Goal: Task Accomplishment & Management: Manage account settings

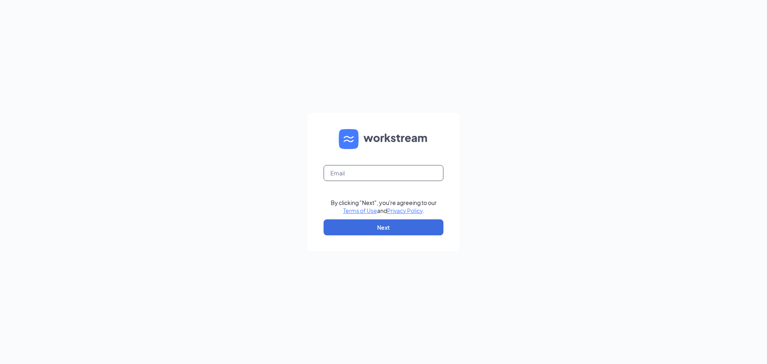
click at [365, 170] on input "text" at bounding box center [384, 173] width 120 height 16
type input "stephenebrown598@gmail.com"
click at [374, 232] on button "Next" at bounding box center [384, 227] width 120 height 16
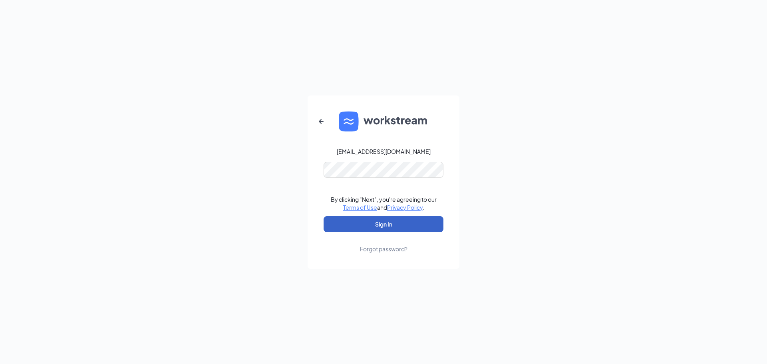
click at [360, 221] on button "Sign In" at bounding box center [384, 224] width 120 height 16
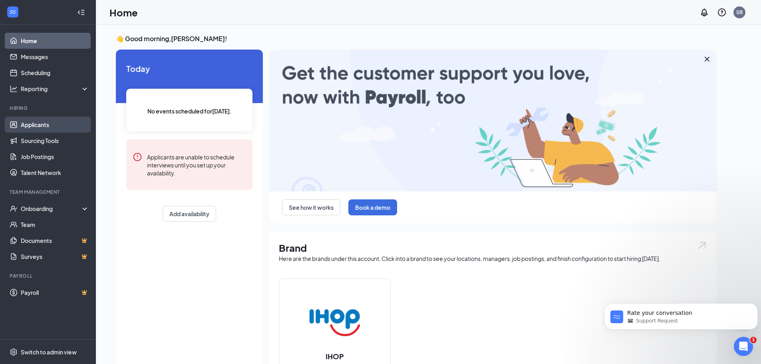
click at [40, 127] on link "Applicants" at bounding box center [55, 125] width 68 height 16
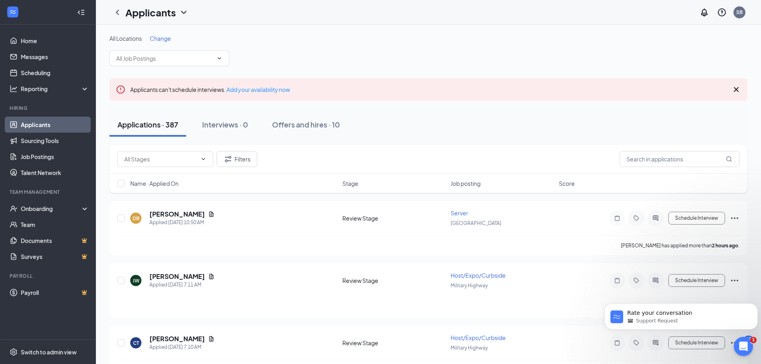
click at [166, 40] on span "Change" at bounding box center [160, 38] width 21 height 7
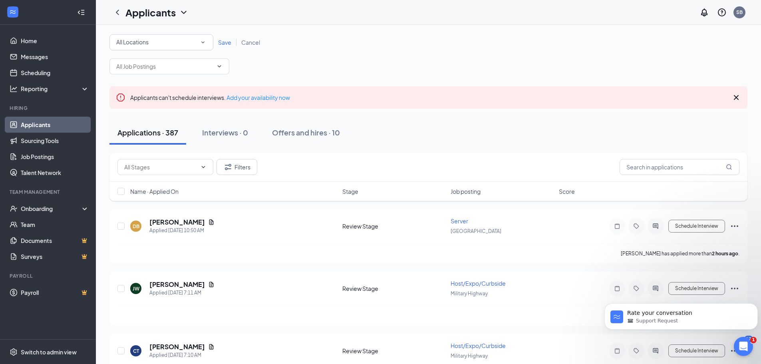
click at [205, 46] on div "All Locations" at bounding box center [161, 43] width 90 height 10
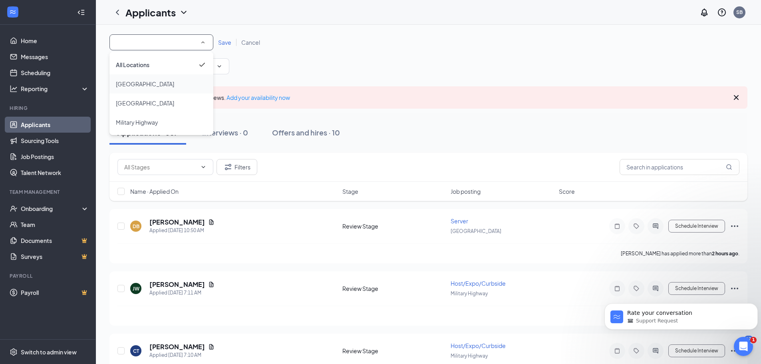
click at [151, 84] on div "[GEOGRAPHIC_DATA]" at bounding box center [161, 84] width 91 height 10
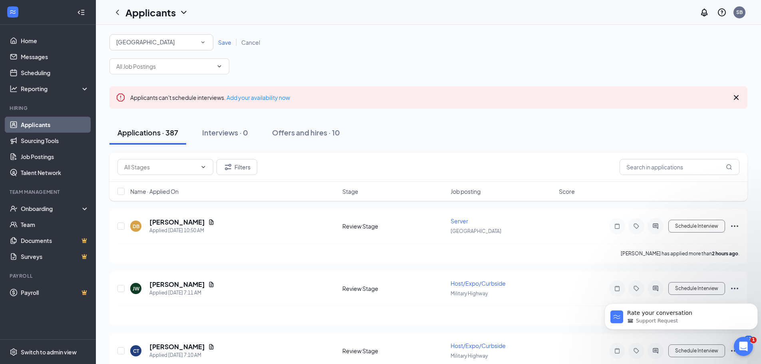
click at [225, 44] on span "Save" at bounding box center [224, 42] width 13 height 7
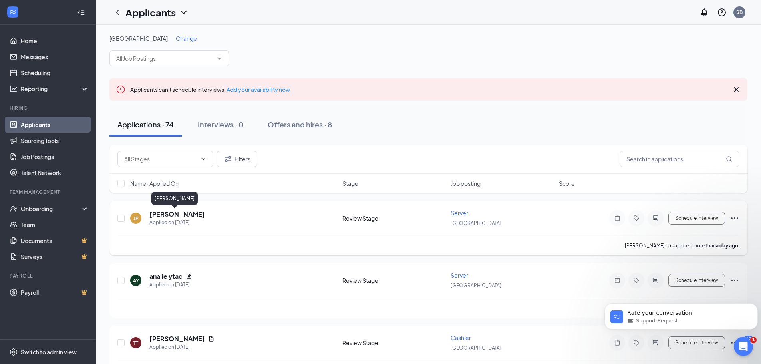
click at [175, 213] on h5 "[PERSON_NAME]" at bounding box center [177, 214] width 56 height 9
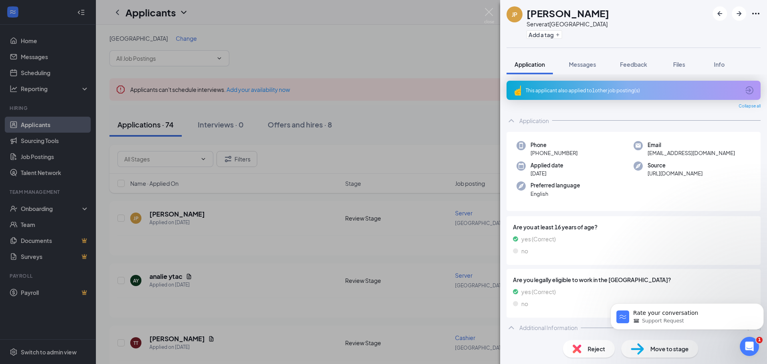
click at [279, 213] on div "JP Jenna Presto Server at Kempsville Add a tag Application Messages Feedback Fi…" at bounding box center [383, 182] width 767 height 364
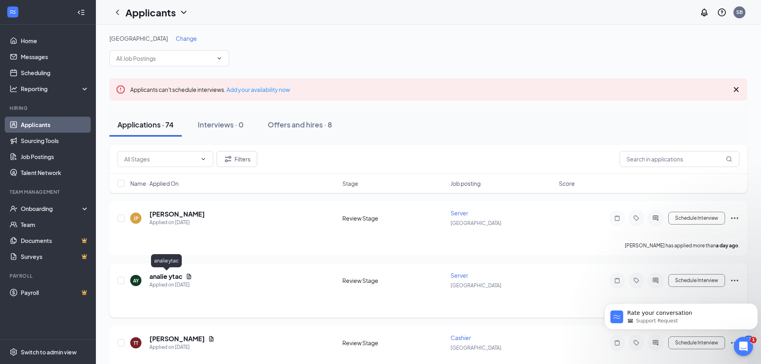
click at [156, 278] on h5 "analie ytac" at bounding box center [165, 276] width 33 height 9
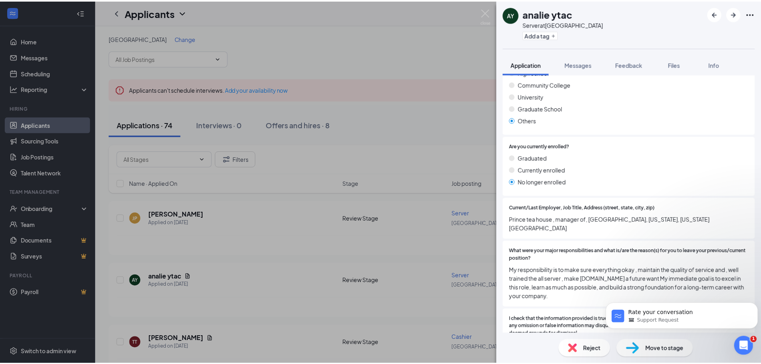
scroll to position [659, 0]
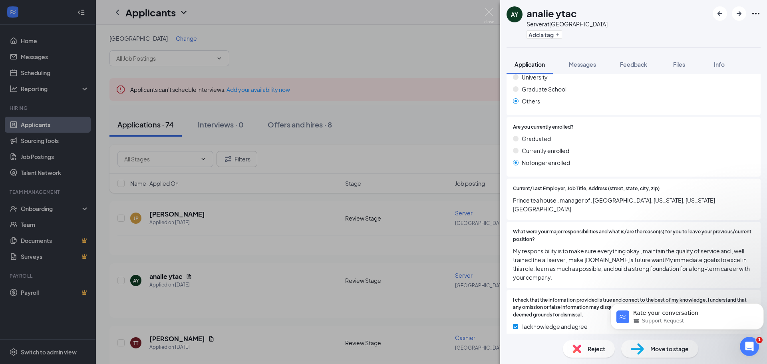
click at [314, 276] on div "AY analie ytac Server at Kempsville Add a tag Application Messages Feedback Fil…" at bounding box center [383, 182] width 767 height 364
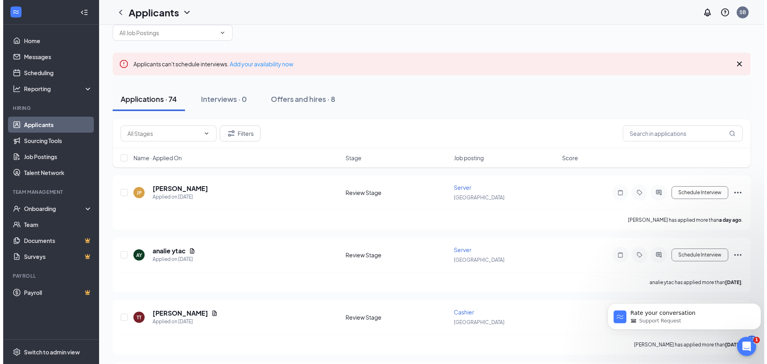
scroll to position [40, 0]
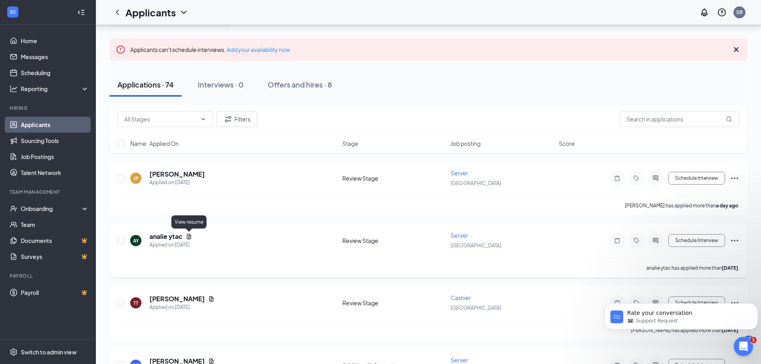
click at [189, 238] on icon "Document" at bounding box center [189, 236] width 4 height 5
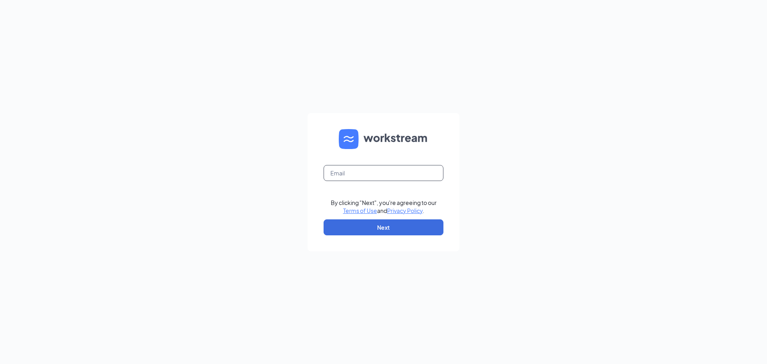
click at [352, 174] on input "text" at bounding box center [384, 173] width 120 height 16
type input "stephenebrown598@gmail.com"
click at [360, 231] on button "Next" at bounding box center [384, 227] width 120 height 16
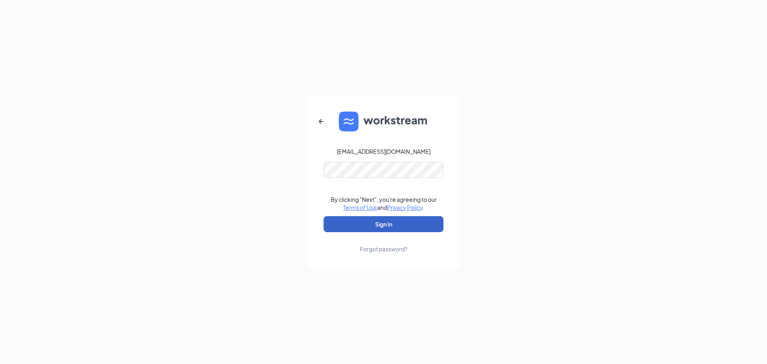
click at [355, 227] on button "Sign In" at bounding box center [384, 224] width 120 height 16
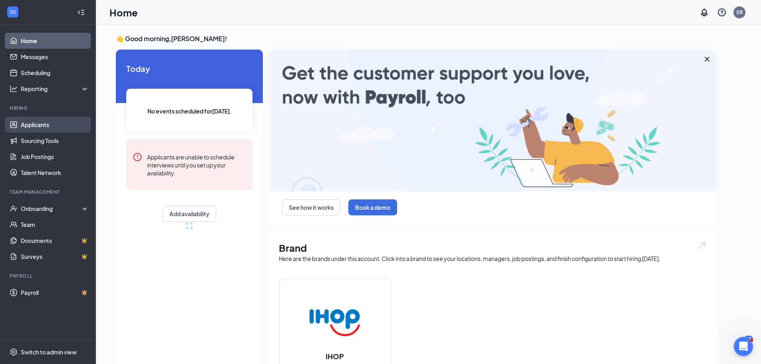
click at [39, 122] on link "Applicants" at bounding box center [55, 125] width 68 height 16
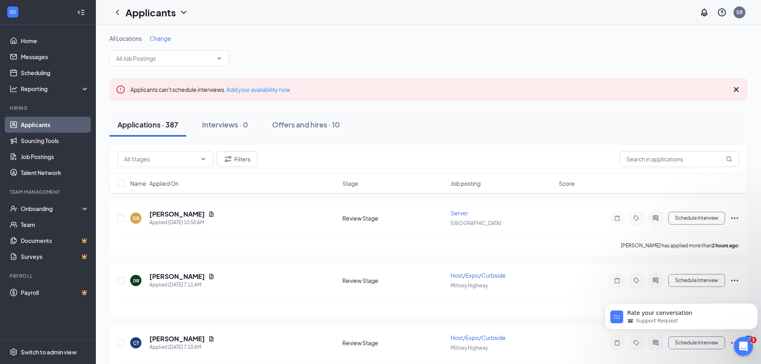
click at [167, 40] on span "Change" at bounding box center [160, 38] width 21 height 7
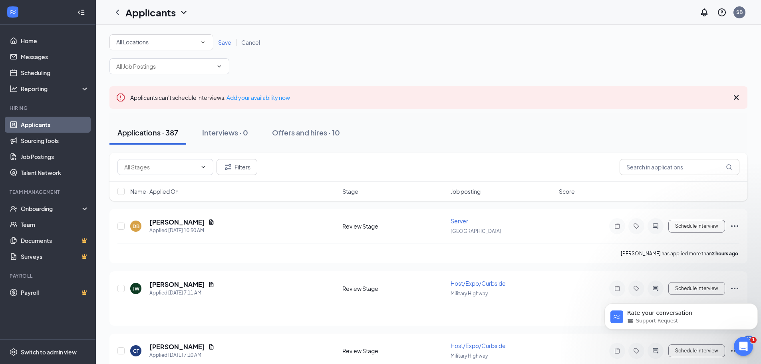
click at [201, 42] on icon "SmallChevronDown" at bounding box center [202, 42] width 7 height 7
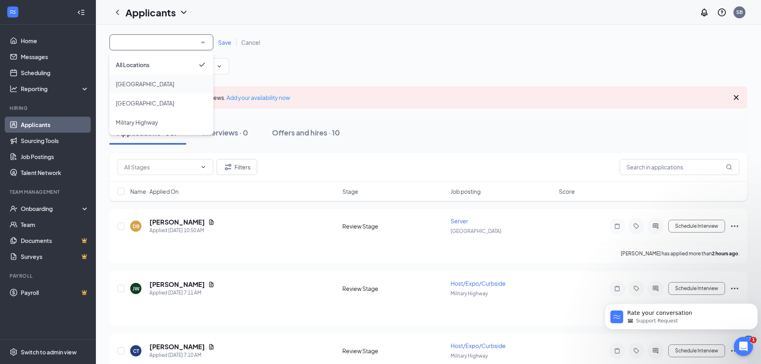
click at [152, 84] on div "[GEOGRAPHIC_DATA]" at bounding box center [161, 84] width 91 height 10
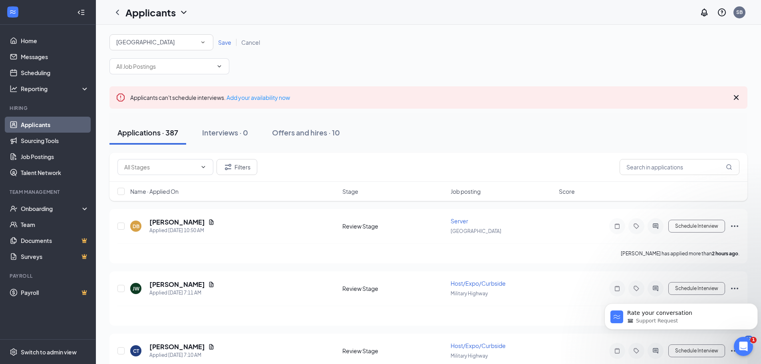
click at [223, 44] on span "Save" at bounding box center [224, 42] width 13 height 7
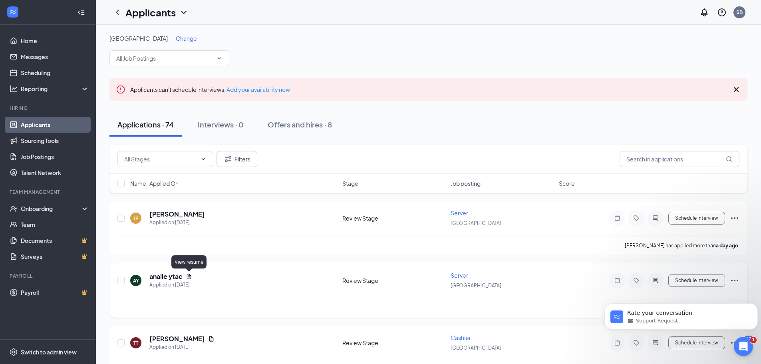
click at [187, 277] on icon "Document" at bounding box center [189, 276] width 6 height 6
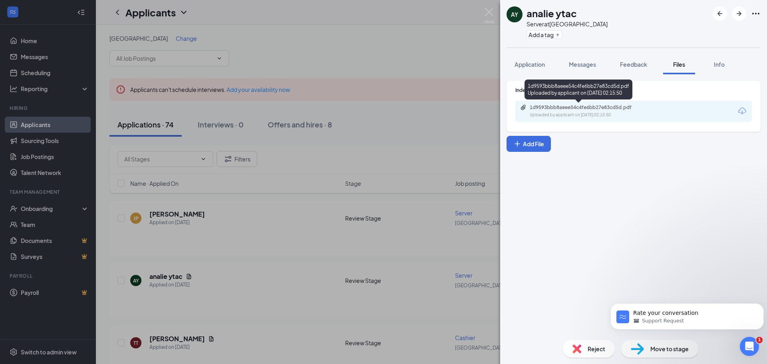
click at [567, 108] on div "1d9593bbb8aeee54c4fe6bb27e83cd5d.pdf" at bounding box center [586, 107] width 112 height 6
click at [274, 289] on div "AY analie ytac Server at Kempsville Add a tag Application Messages Feedback Fil…" at bounding box center [383, 182] width 767 height 364
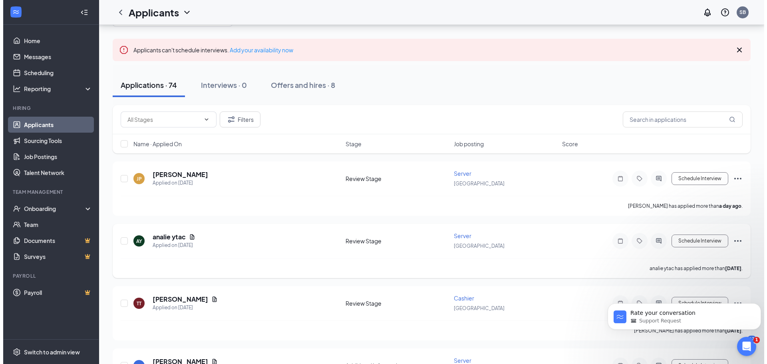
scroll to position [40, 0]
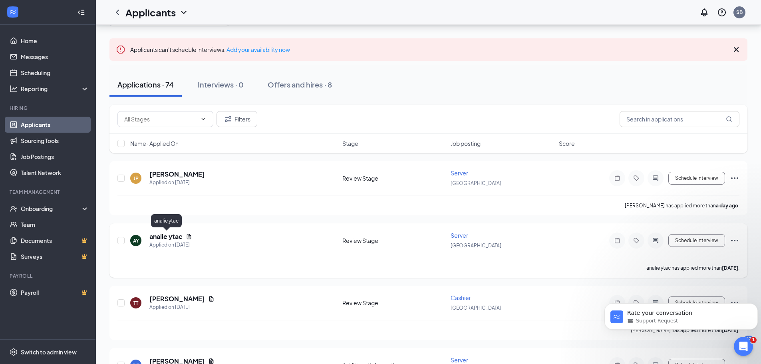
click at [169, 238] on h5 "analie ytac" at bounding box center [165, 236] width 33 height 9
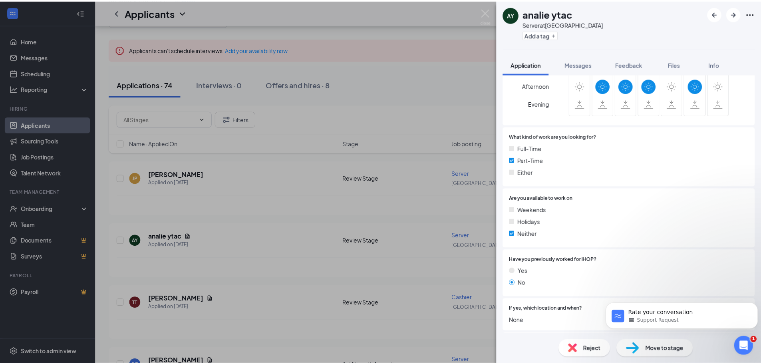
scroll to position [360, 0]
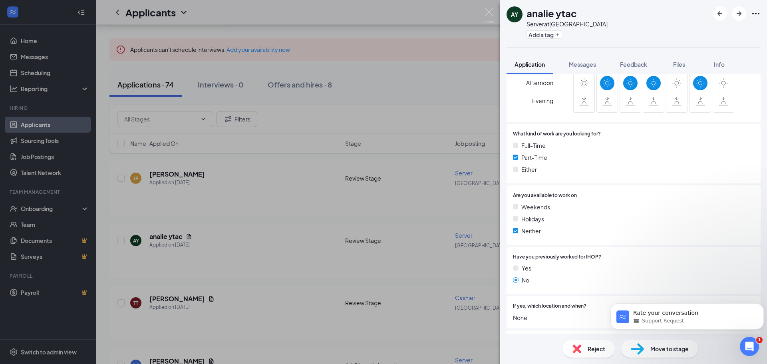
click at [311, 240] on div "AY analie ytac Server at Kempsville Add a tag Application Messages Feedback Fil…" at bounding box center [383, 182] width 767 height 364
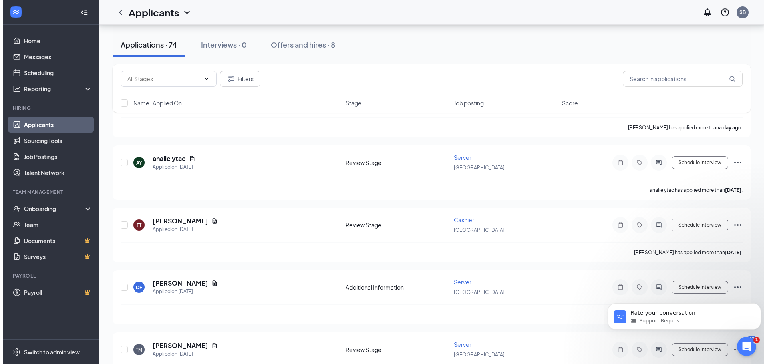
scroll to position [120, 0]
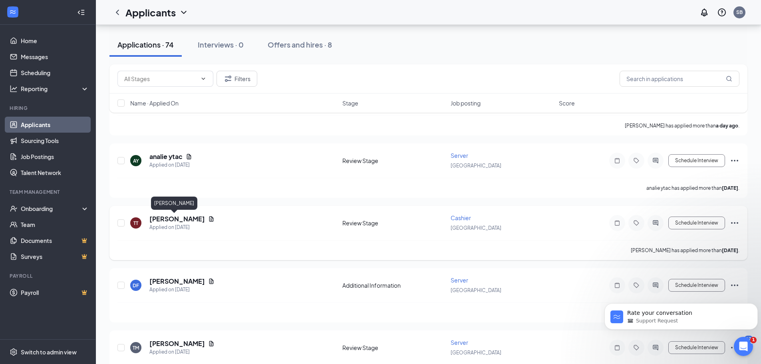
click at [163, 218] on h5 "Teira Tyson" at bounding box center [177, 219] width 56 height 9
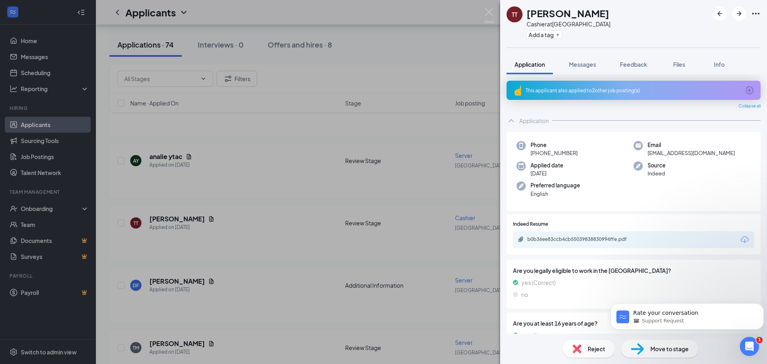
click at [715, 243] on div "b0b36ee83ccb4cb55039838830994ffe.pdf" at bounding box center [633, 239] width 241 height 17
click at [741, 237] on icon "Download" at bounding box center [745, 240] width 10 height 10
click at [231, 283] on div "TT Teira Tyson Cashier at Kempsville Add a tag Application Messages Feedback Fi…" at bounding box center [383, 182] width 767 height 364
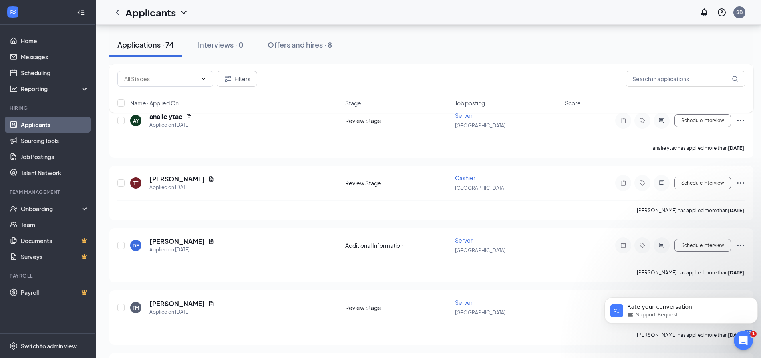
scroll to position [200, 0]
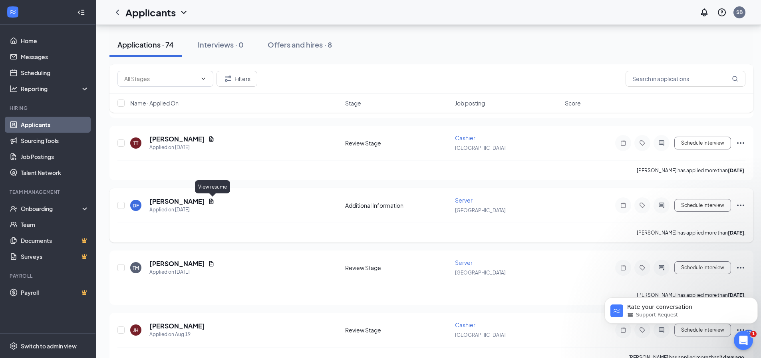
click at [212, 200] on icon "Document" at bounding box center [211, 201] width 6 height 6
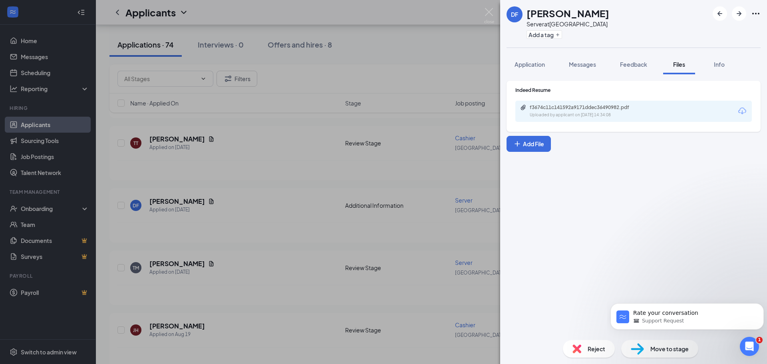
click at [704, 113] on div "f3674c11c141592a9171ddec36490982.pdf Uploaded by applicant on Aug 21, 2025 at 1…" at bounding box center [634, 111] width 237 height 21
click at [583, 107] on div "f3674c11c141592a9171ddec36490982.pdf" at bounding box center [586, 107] width 112 height 6
click at [260, 275] on div "DF Dymond Ferguson Server at Kempsville Add a tag Application Messages Feedback…" at bounding box center [383, 182] width 767 height 364
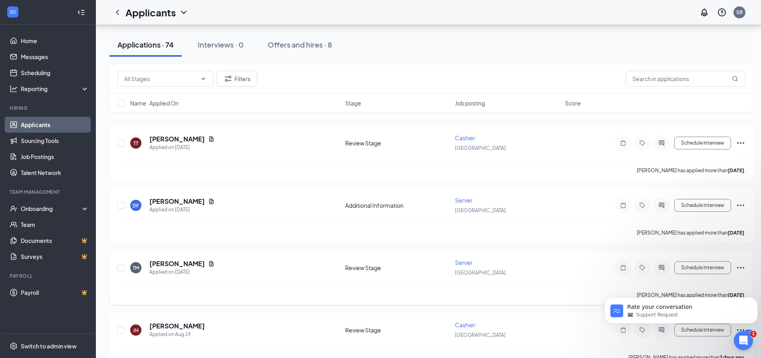
click at [203, 267] on div "Teneice Mciver" at bounding box center [181, 263] width 65 height 9
click at [208, 266] on icon "Document" at bounding box center [211, 264] width 6 height 6
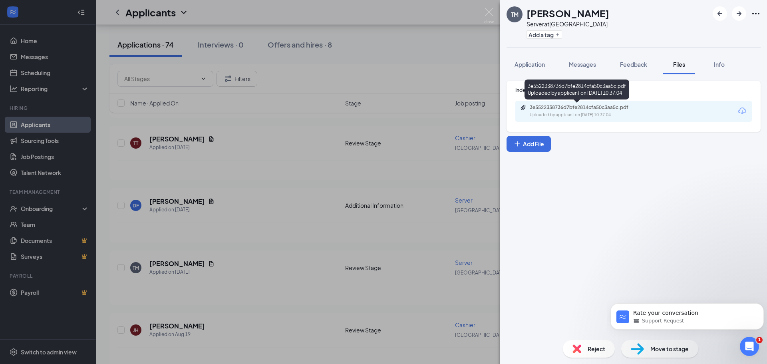
click at [652, 109] on div "3e5522338736d7bfe2814cfa50c3aa5c.pdf Uploaded by applicant on Aug 21, 2025 at 1…" at bounding box center [634, 111] width 237 height 21
click at [743, 110] on icon "Download" at bounding box center [743, 111] width 10 height 10
click at [256, 277] on div "TM Teneice Mciver Server at Kempsville Add a tag Application Messages Feedback …" at bounding box center [383, 182] width 767 height 364
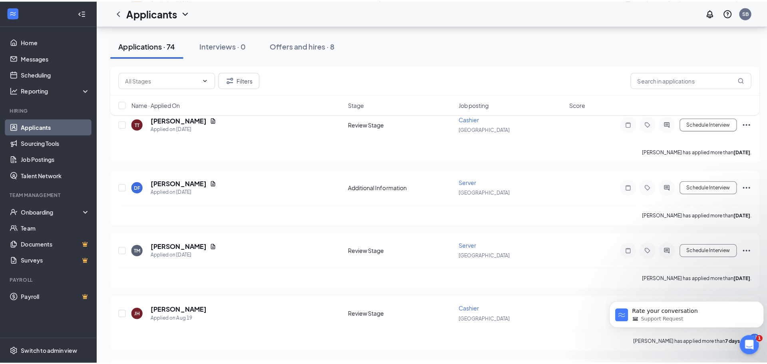
scroll to position [240, 0]
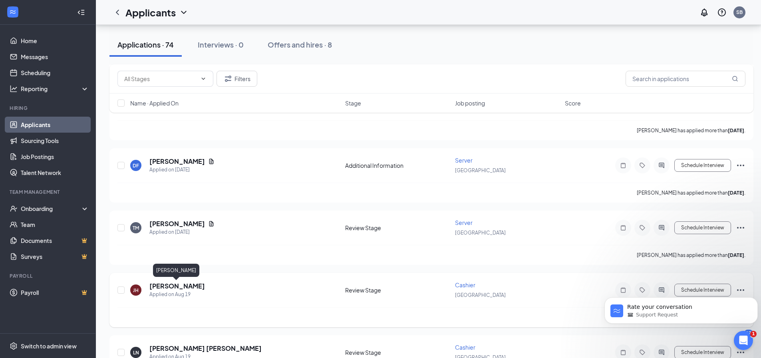
click at [168, 287] on h5 "Jazzmin Huggler" at bounding box center [177, 286] width 56 height 9
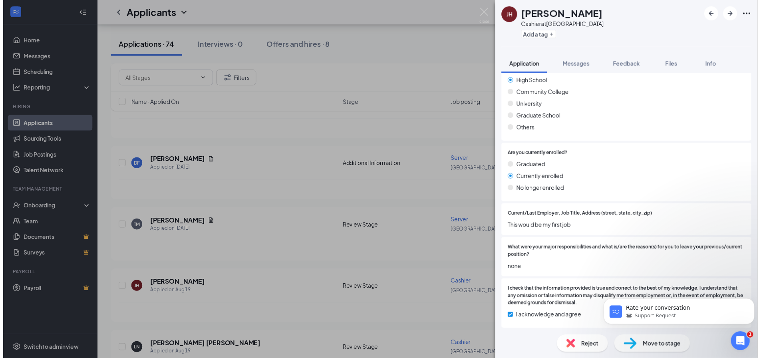
scroll to position [566, 0]
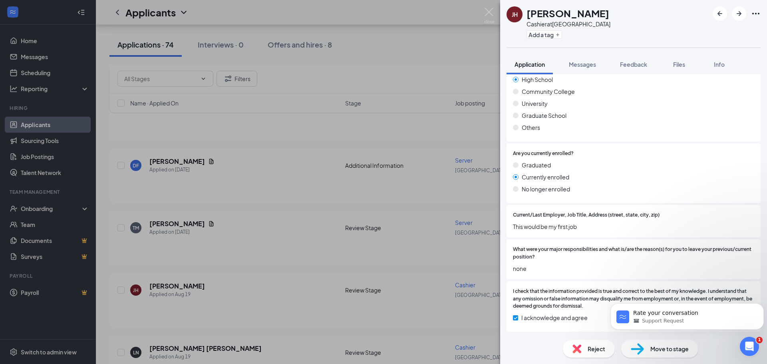
click at [295, 293] on div "JH Jazzmin Huggler Cashier at Kempsville Add a tag Application Messages Feedbac…" at bounding box center [383, 182] width 767 height 364
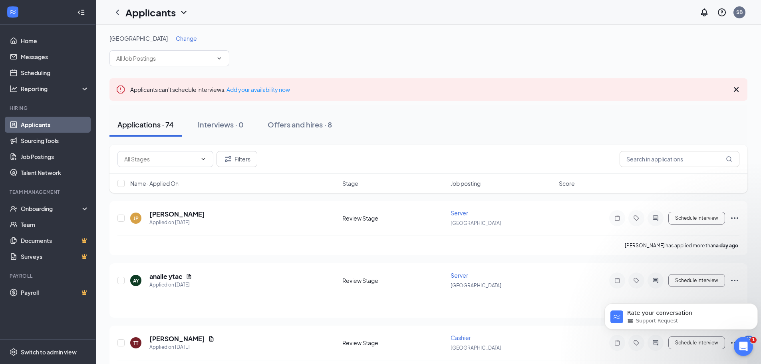
click at [176, 39] on span "Change" at bounding box center [186, 38] width 21 height 7
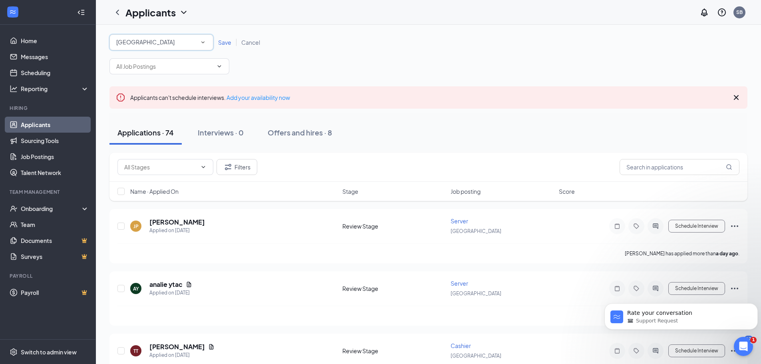
click at [207, 43] on div "All Locations Kempsville" at bounding box center [161, 42] width 104 height 16
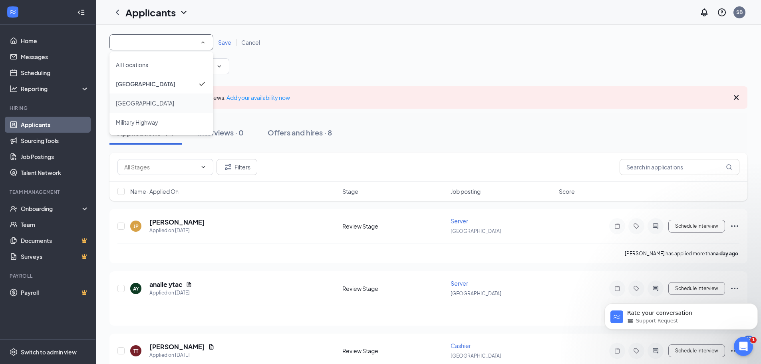
click at [139, 102] on span "[GEOGRAPHIC_DATA]" at bounding box center [145, 103] width 58 height 7
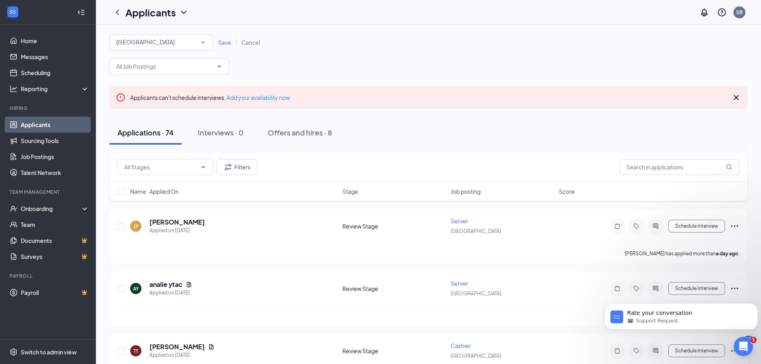
click at [223, 44] on span "Save" at bounding box center [224, 42] width 13 height 7
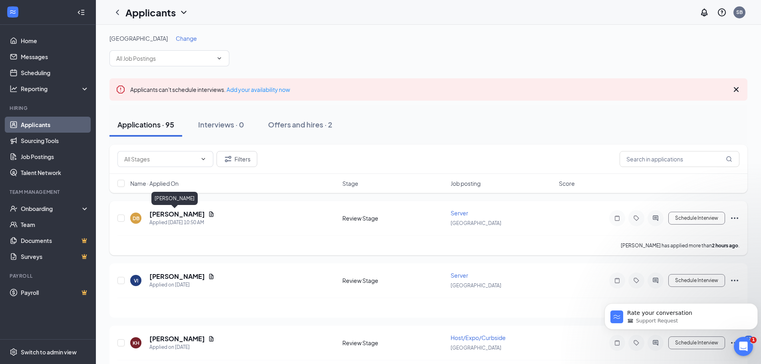
click at [155, 214] on h5 "[PERSON_NAME]" at bounding box center [177, 214] width 56 height 9
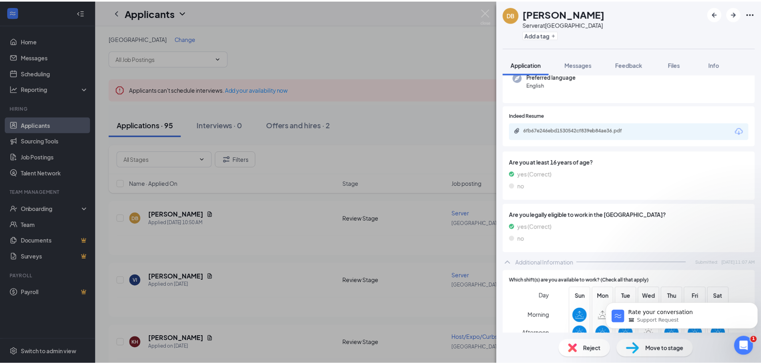
scroll to position [37, 0]
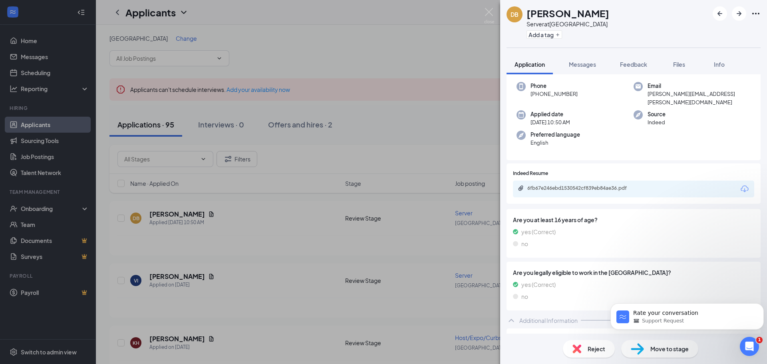
click at [283, 285] on div "DB Donny Brkic Server at Landstown Add a tag Application Messages Feedback File…" at bounding box center [383, 182] width 767 height 364
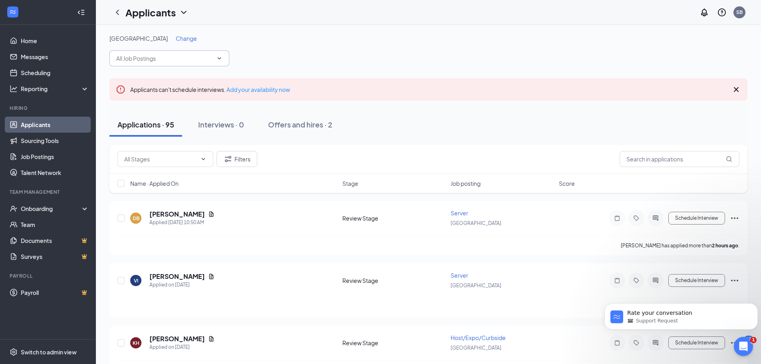
click at [222, 58] on icon "ChevronDown" at bounding box center [219, 58] width 6 height 6
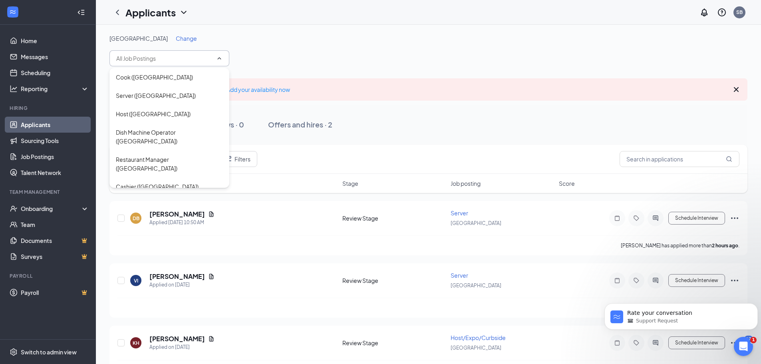
click at [176, 40] on span "Change" at bounding box center [186, 38] width 21 height 7
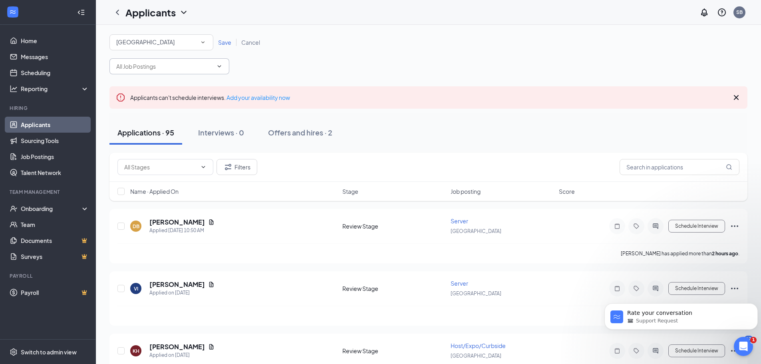
click at [203, 42] on icon "SmallChevronDown" at bounding box center [202, 42] width 7 height 7
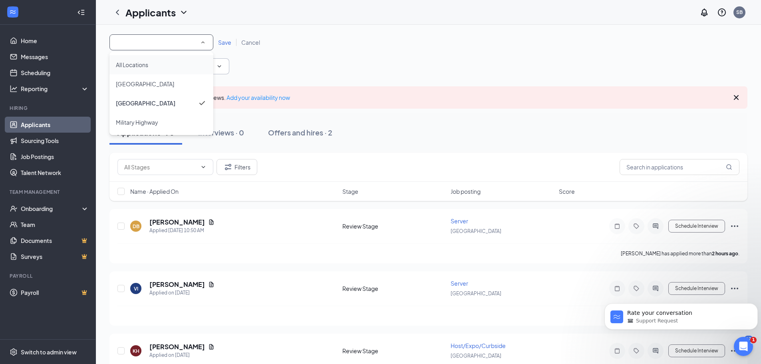
click at [167, 66] on div "All Locations" at bounding box center [161, 65] width 91 height 10
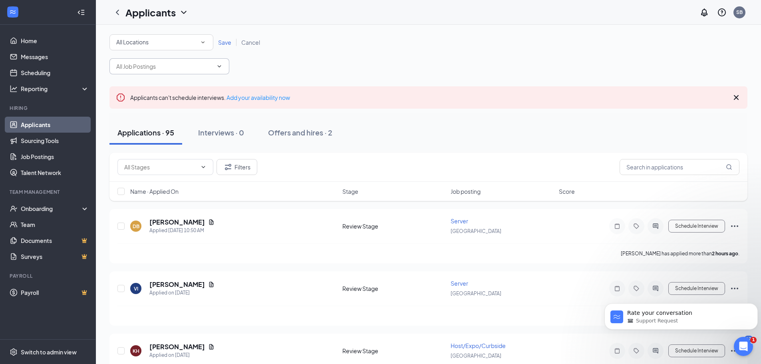
click at [220, 66] on icon "ChevronDown" at bounding box center [220, 66] width 4 height 2
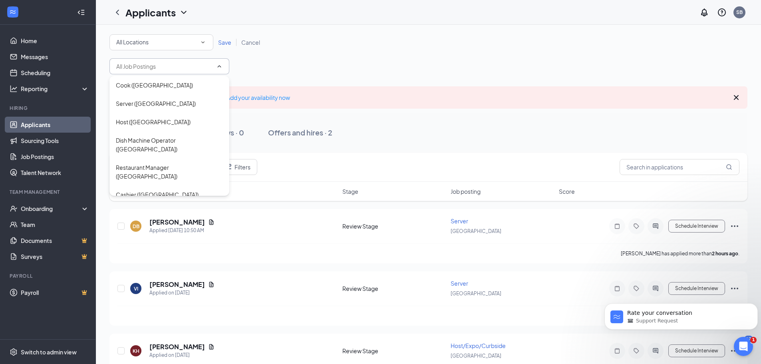
click at [335, 63] on div "All Locations All Locations Save Cancel" at bounding box center [428, 54] width 638 height 40
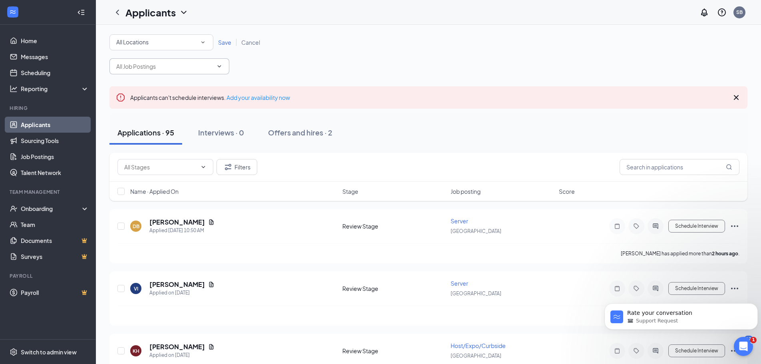
click at [223, 68] on span at bounding box center [169, 66] width 120 height 16
click at [223, 42] on span "Save" at bounding box center [224, 42] width 13 height 7
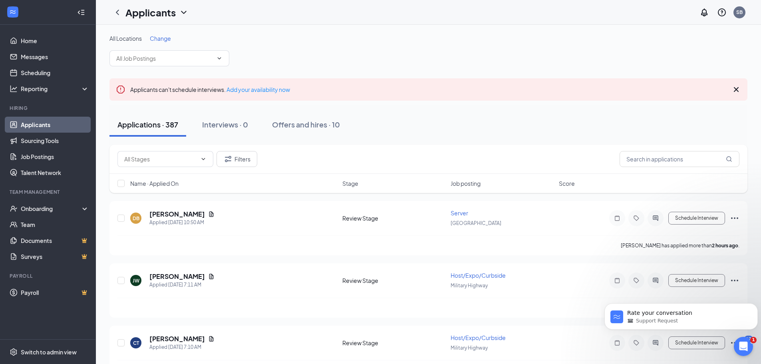
click at [218, 60] on icon "ChevronDown" at bounding box center [219, 58] width 6 height 6
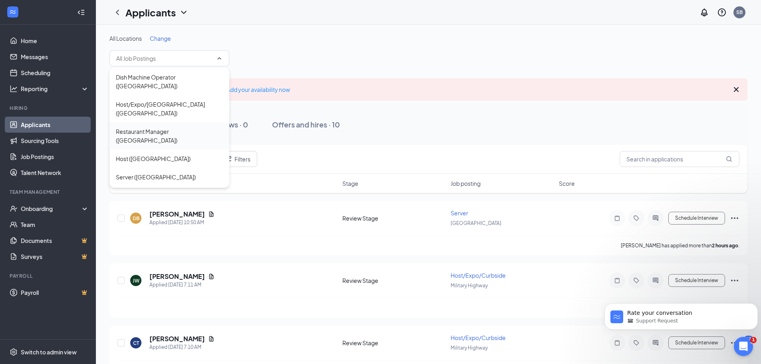
click at [163, 127] on div "Restaurant Manager ([GEOGRAPHIC_DATA])" at bounding box center [169, 136] width 107 height 18
type input "Restaurant Manager ([GEOGRAPHIC_DATA])"
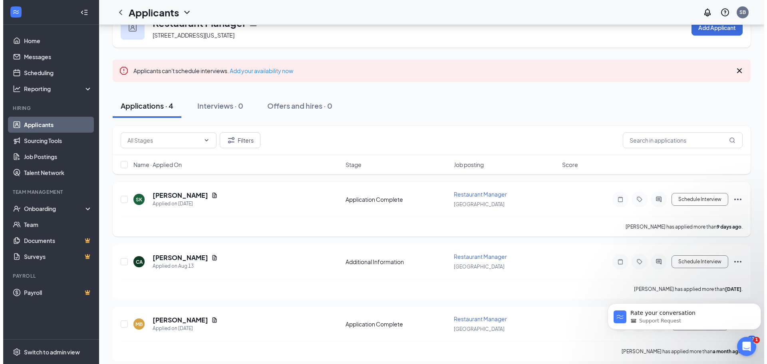
scroll to position [40, 0]
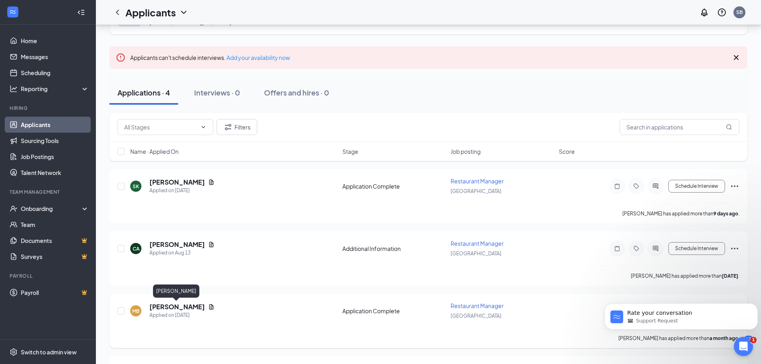
click at [168, 309] on h5 "[PERSON_NAME]" at bounding box center [177, 307] width 56 height 9
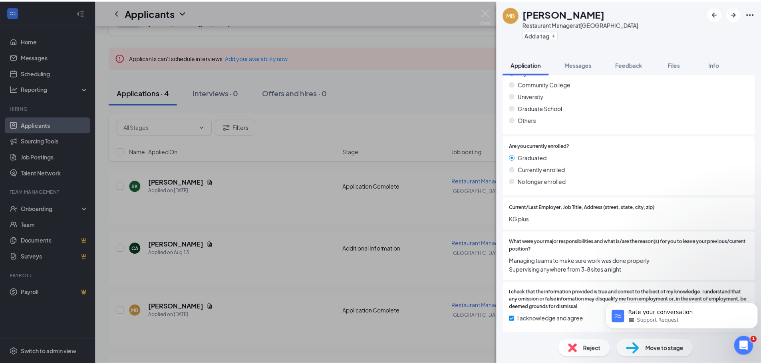
scroll to position [644, 0]
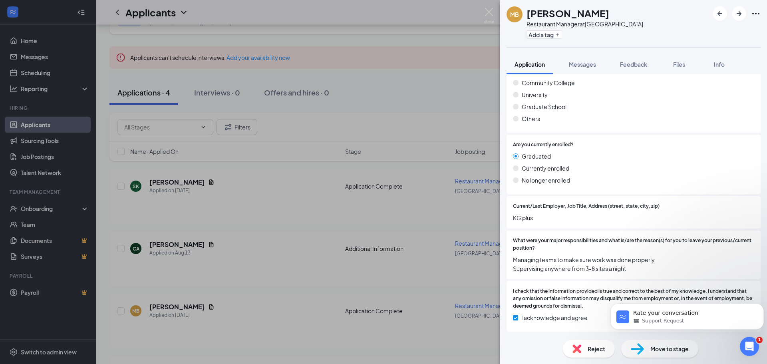
click at [298, 268] on div "MB Matthew Brugh Restaurant Manager at Kempsville Add a tag Application Message…" at bounding box center [383, 182] width 767 height 364
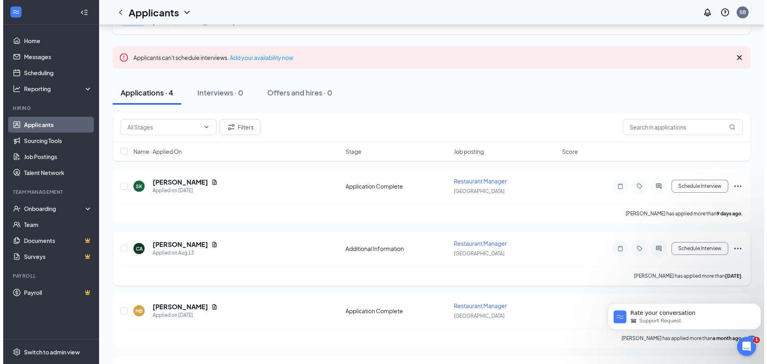
scroll to position [80, 0]
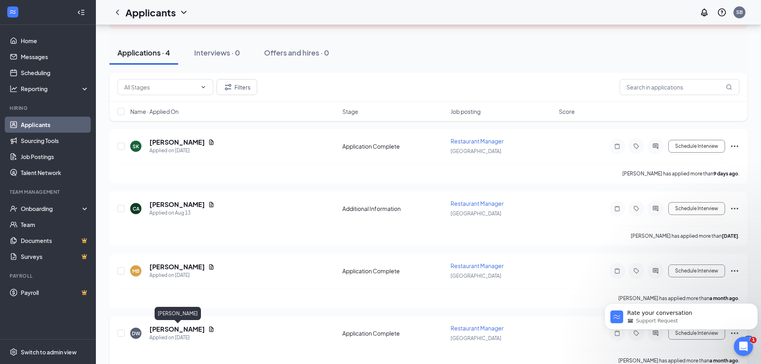
click at [189, 330] on h5 "[PERSON_NAME]" at bounding box center [177, 329] width 56 height 9
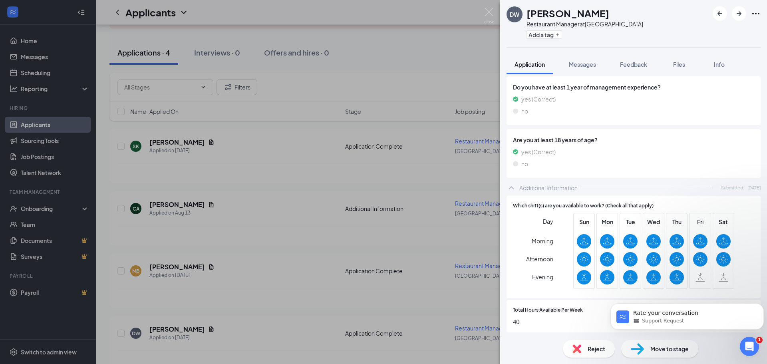
scroll to position [280, 0]
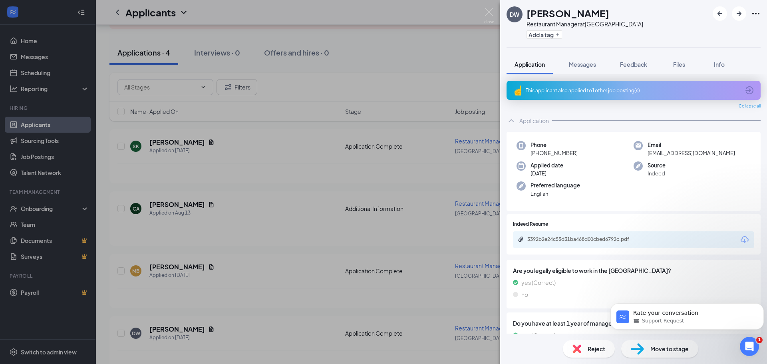
click at [741, 240] on icon "Download" at bounding box center [745, 239] width 8 height 7
click at [259, 209] on div "[PERSON_NAME] Restaurant Manager at [GEOGRAPHIC_DATA] Add a tag Application Mes…" at bounding box center [383, 182] width 767 height 364
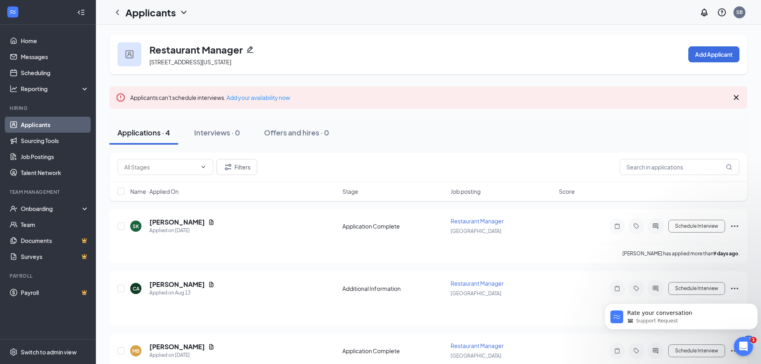
click at [126, 46] on div at bounding box center [129, 54] width 24 height 24
click at [177, 15] on div "Applicants" at bounding box center [156, 13] width 63 height 14
click at [223, 13] on div "Applicants SB" at bounding box center [428, 12] width 665 height 25
click at [116, 14] on icon "ChevronLeft" at bounding box center [118, 13] width 10 height 10
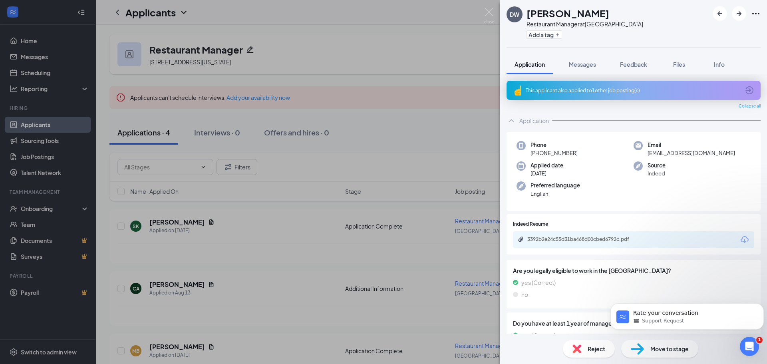
click at [118, 11] on div "[PERSON_NAME] Restaurant Manager at [GEOGRAPHIC_DATA] Add a tag Application Mes…" at bounding box center [383, 182] width 767 height 364
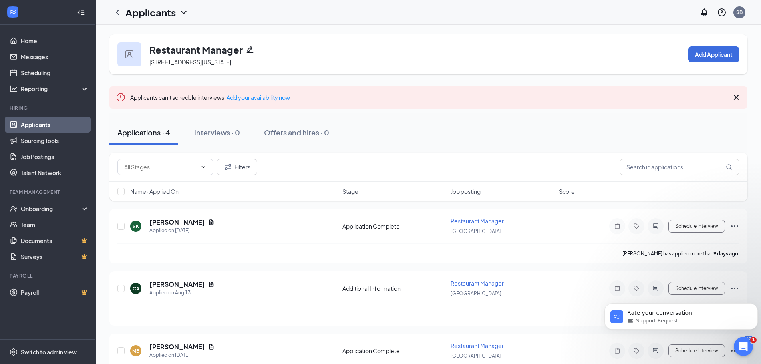
click at [118, 11] on icon "ChevronLeft" at bounding box center [117, 12] width 3 height 5
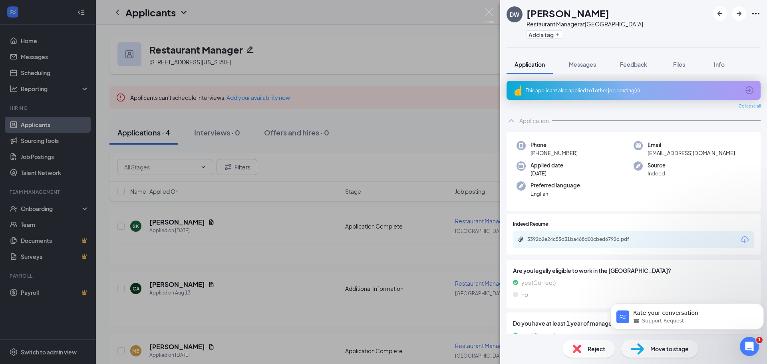
click at [318, 52] on div "[PERSON_NAME] Restaurant Manager at [GEOGRAPHIC_DATA] Add a tag Application Mes…" at bounding box center [383, 182] width 767 height 364
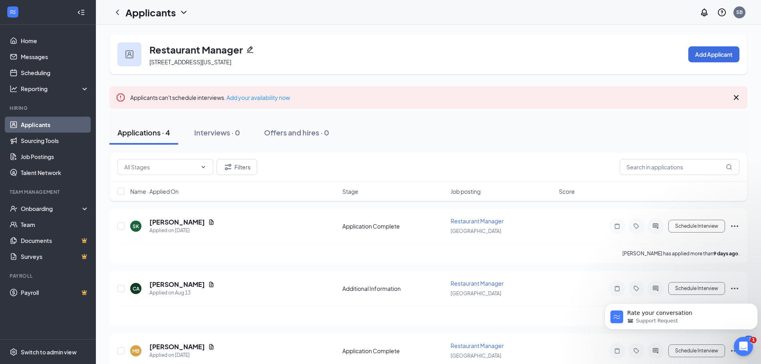
click at [49, 124] on link "Applicants" at bounding box center [55, 125] width 68 height 16
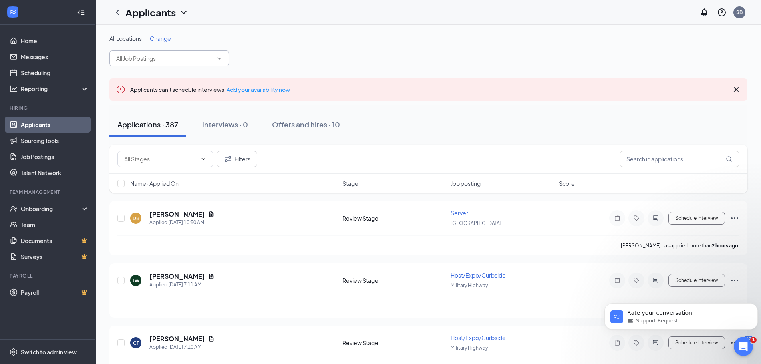
click at [220, 59] on icon "ChevronDown" at bounding box center [219, 58] width 6 height 6
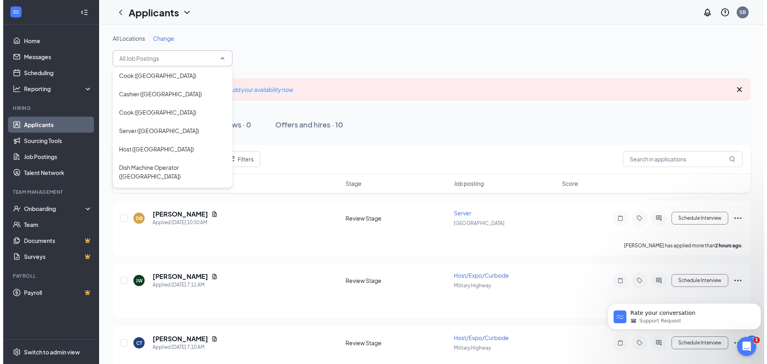
scroll to position [160, 0]
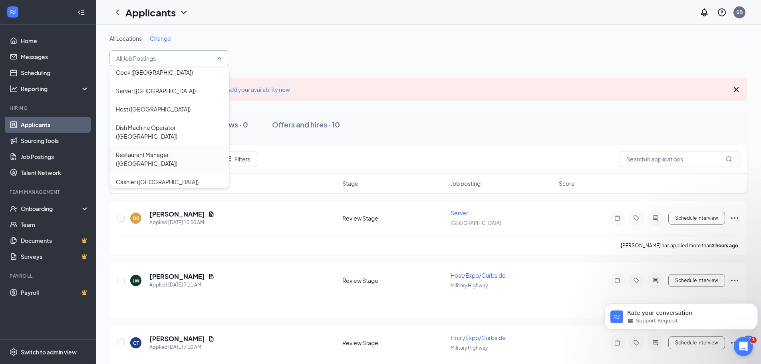
click at [155, 150] on div "Restaurant Manager ([GEOGRAPHIC_DATA])" at bounding box center [169, 159] width 107 height 18
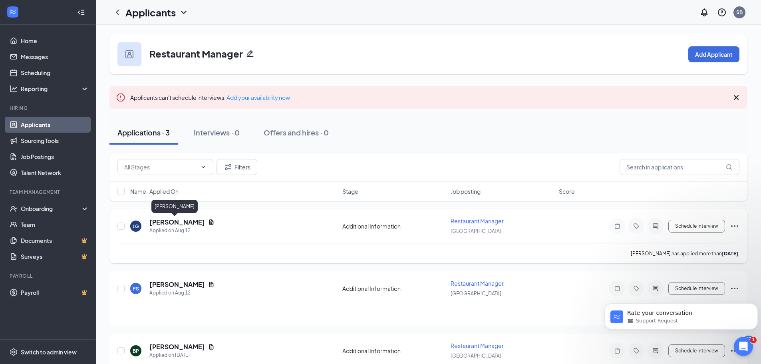
click at [175, 225] on h5 "[PERSON_NAME]" at bounding box center [177, 222] width 56 height 9
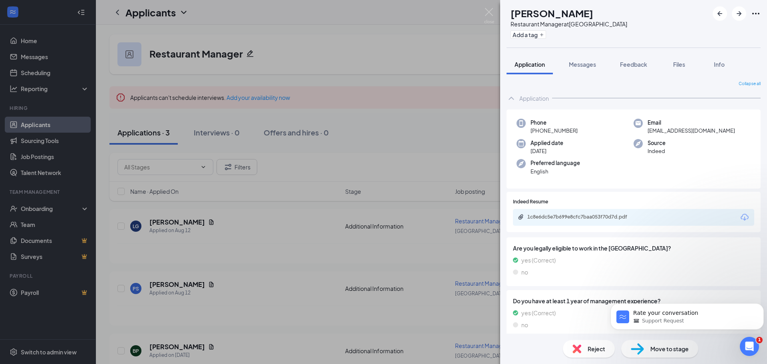
scroll to position [76, 0]
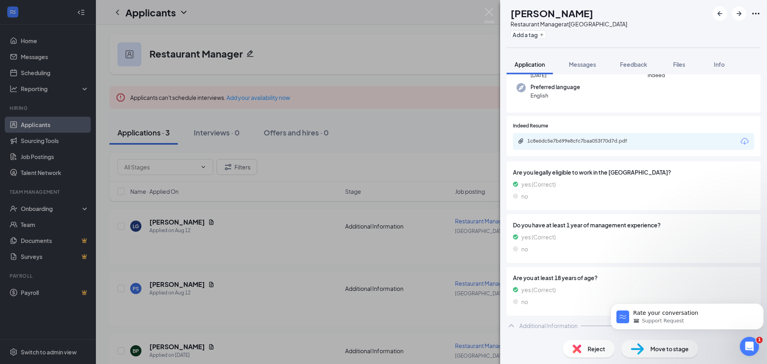
click at [740, 143] on icon "Download" at bounding box center [745, 142] width 10 height 10
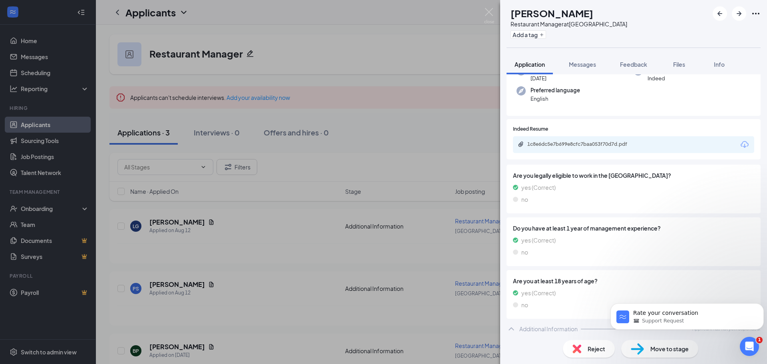
click at [243, 222] on div "LG [PERSON_NAME] Restaurant Manager at [GEOGRAPHIC_DATA] Add a tag Application …" at bounding box center [383, 182] width 767 height 364
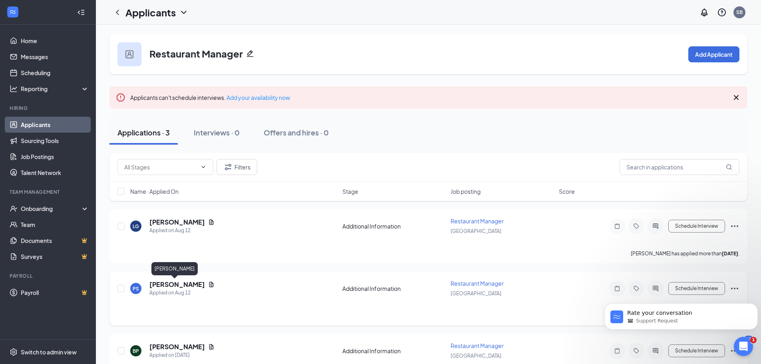
click at [159, 285] on h5 "[PERSON_NAME]" at bounding box center [177, 284] width 56 height 9
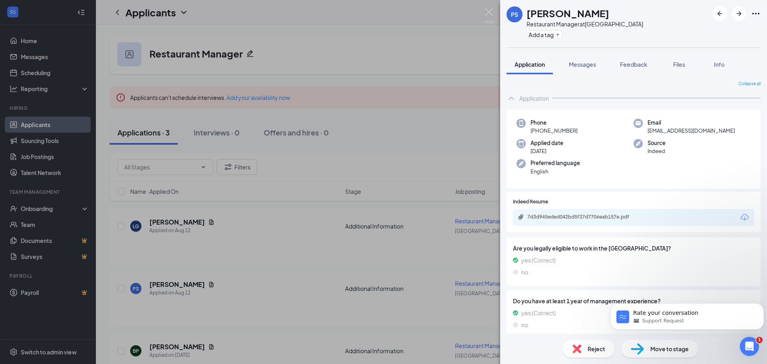
click at [740, 214] on icon "Download" at bounding box center [745, 218] width 10 height 10
drag, startPoint x: 251, startPoint y: 352, endPoint x: 210, endPoint y: 349, distance: 40.9
click at [251, 350] on div "PS [PERSON_NAME] Restaurant Manager at [GEOGRAPHIC_DATA] Add a tag Application …" at bounding box center [383, 182] width 767 height 364
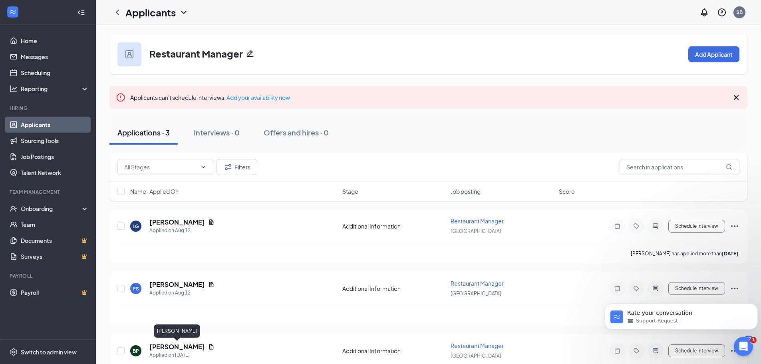
click at [169, 344] on h5 "[PERSON_NAME]" at bounding box center [177, 346] width 56 height 9
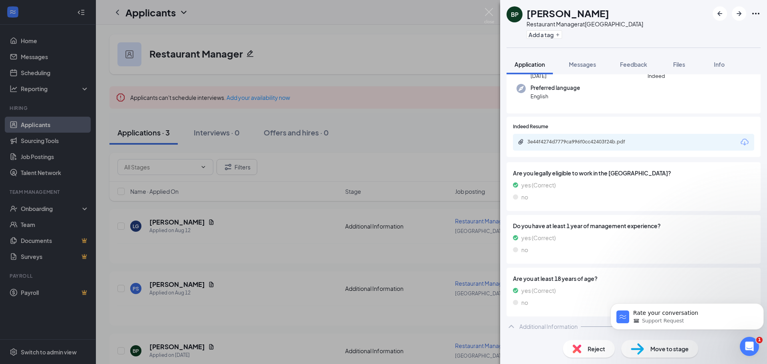
scroll to position [76, 0]
click at [741, 141] on icon "Download" at bounding box center [745, 142] width 10 height 10
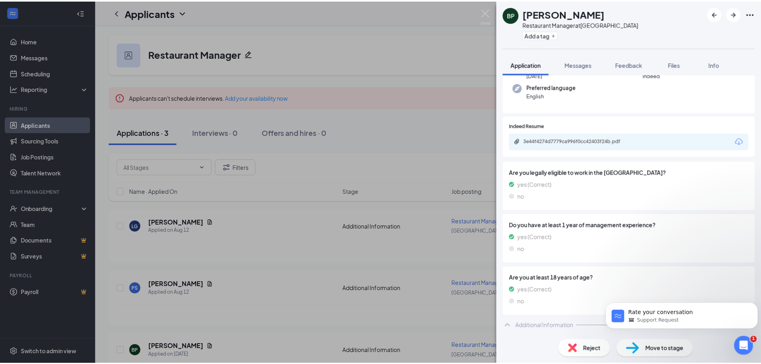
scroll to position [73, 0]
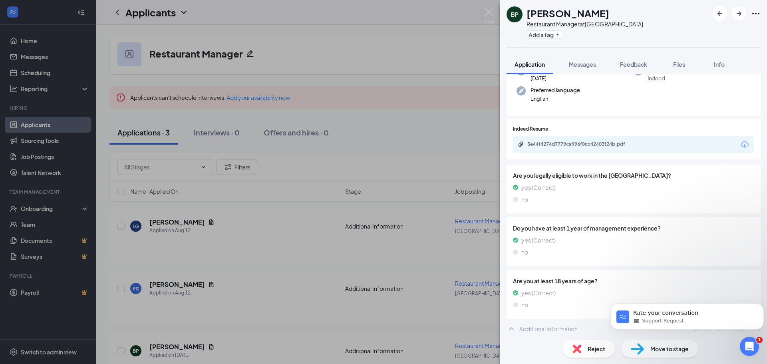
click at [251, 291] on div "BP [PERSON_NAME] Restaurant Manager at [GEOGRAPHIC_DATA] Add a tag Application …" at bounding box center [383, 182] width 767 height 364
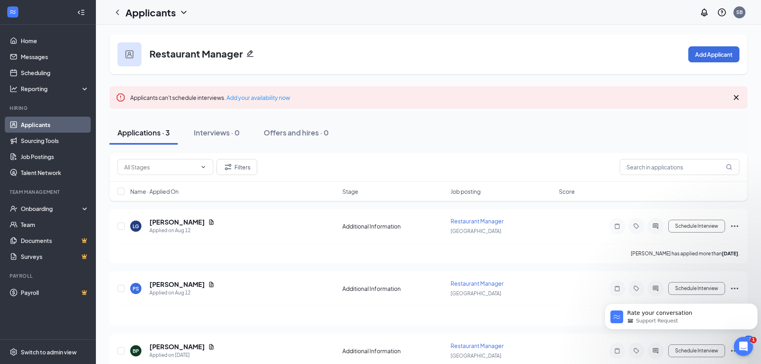
click at [38, 123] on link "Applicants" at bounding box center [55, 125] width 68 height 16
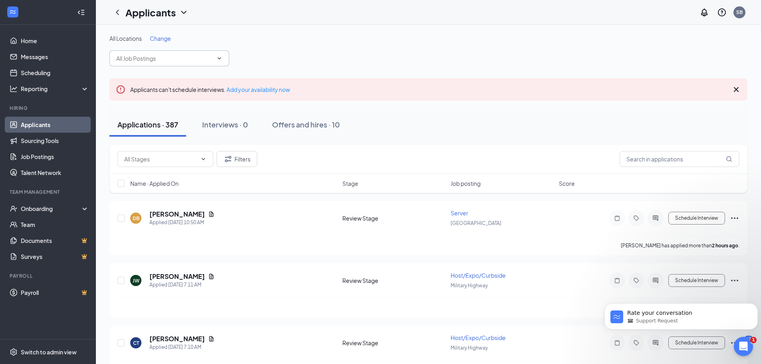
click at [223, 59] on span at bounding box center [169, 58] width 120 height 16
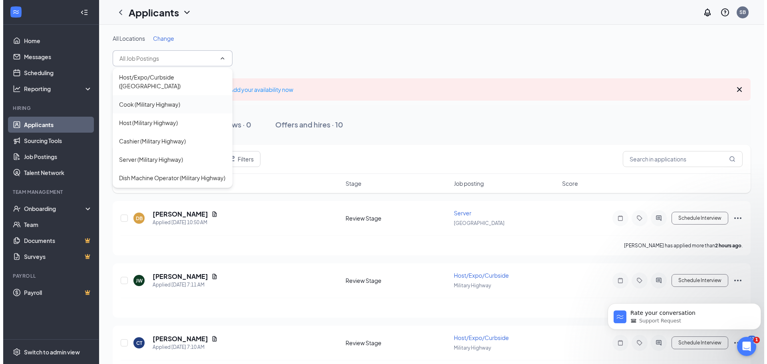
scroll to position [284, 0]
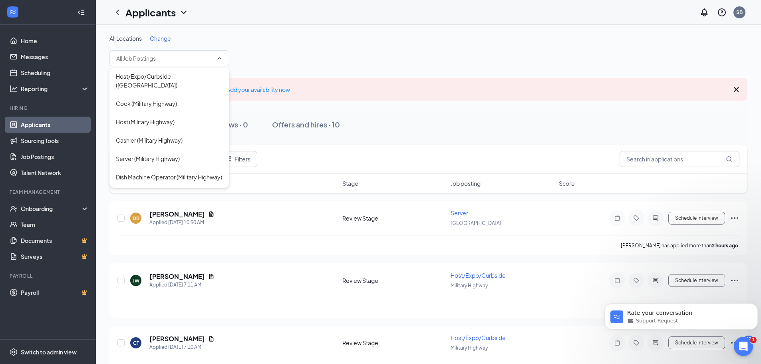
click at [146, 209] on div "Restaurant Manager (Military Highway)" at bounding box center [166, 213] width 100 height 9
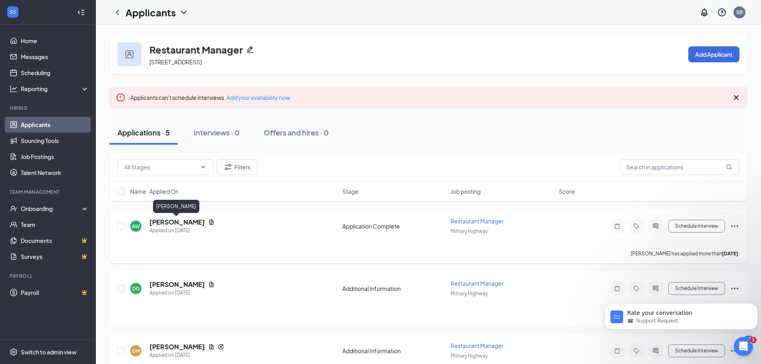
click at [177, 221] on h5 "[PERSON_NAME]" at bounding box center [177, 222] width 56 height 9
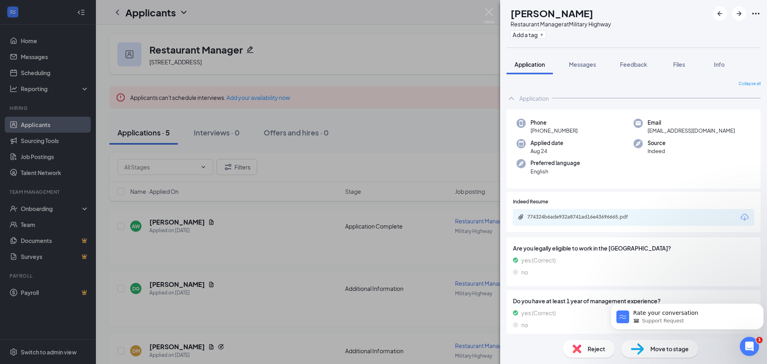
click at [741, 216] on icon "Download" at bounding box center [745, 217] width 8 height 7
click at [244, 292] on div "AW [PERSON_NAME] Restaurant Manager at [GEOGRAPHIC_DATA] Add a tag Application …" at bounding box center [383, 182] width 767 height 364
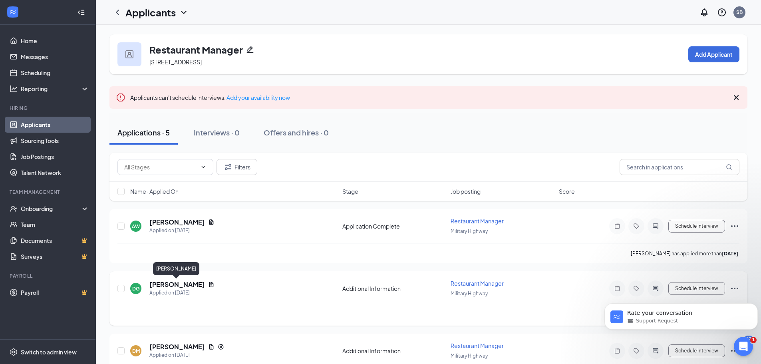
click at [187, 286] on h5 "[PERSON_NAME]" at bounding box center [177, 284] width 56 height 9
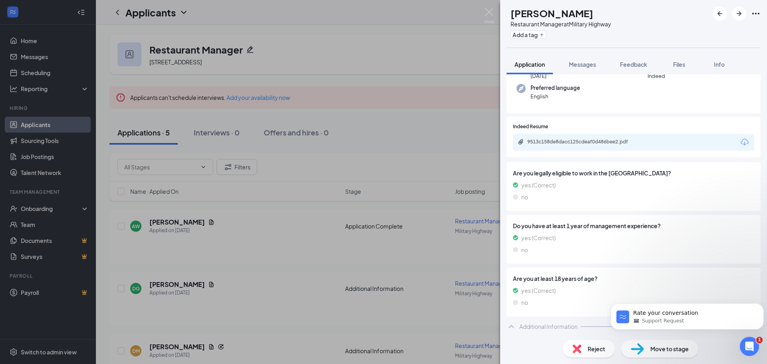
scroll to position [76, 0]
click at [740, 140] on icon "Download" at bounding box center [745, 142] width 10 height 10
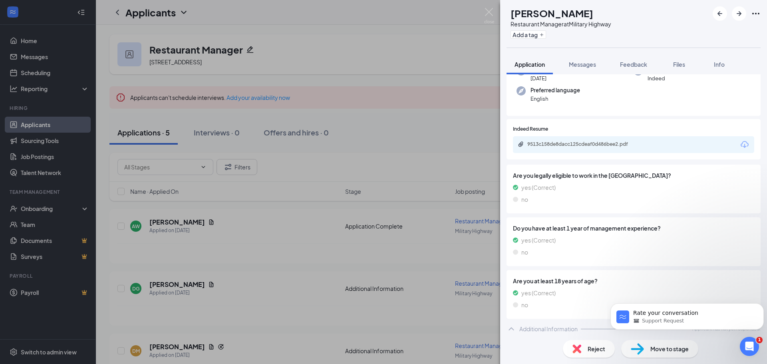
click at [234, 294] on div "DG [PERSON_NAME] Restaurant Manager at [GEOGRAPHIC_DATA] Add a tag Application …" at bounding box center [383, 182] width 767 height 364
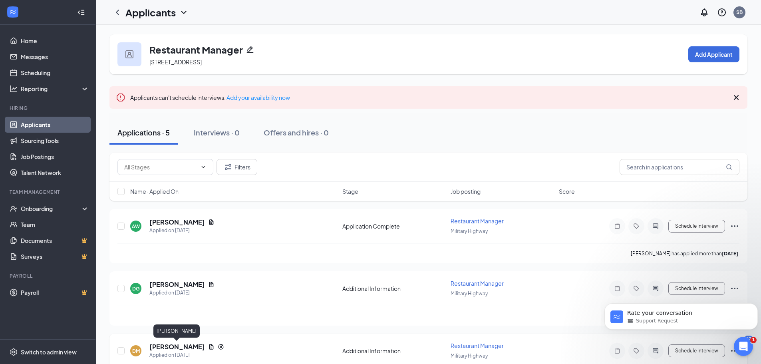
click at [175, 347] on h5 "[PERSON_NAME]" at bounding box center [177, 346] width 56 height 9
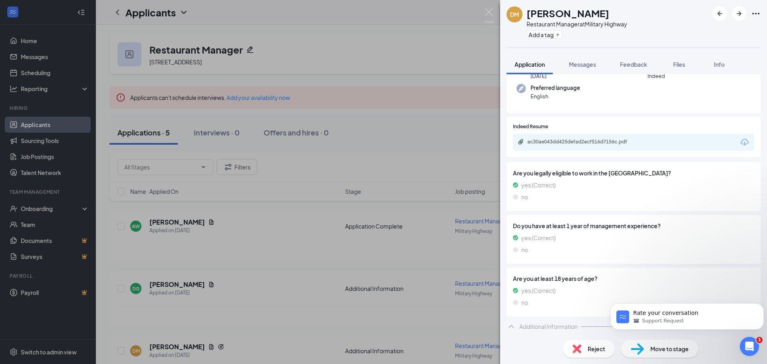
scroll to position [98, 0]
click at [740, 139] on icon "Download" at bounding box center [745, 142] width 10 height 10
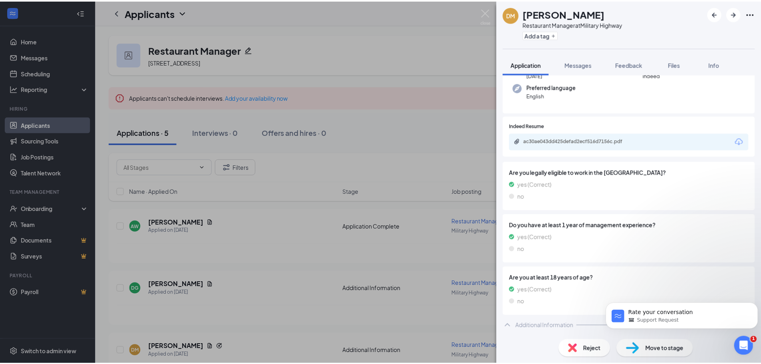
scroll to position [95, 0]
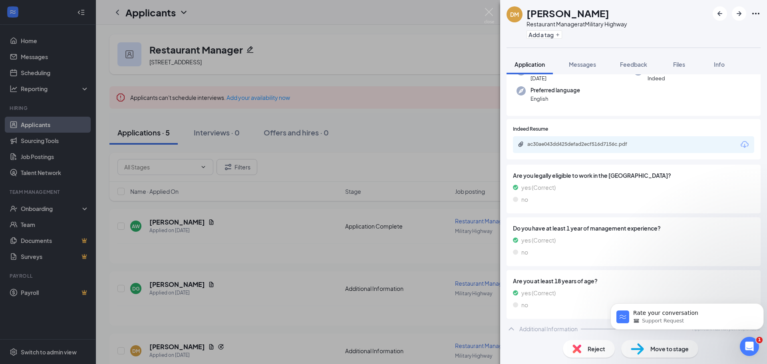
click at [375, 125] on div "DM [PERSON_NAME] Restaurant Manager at [GEOGRAPHIC_DATA] Add a tag Application …" at bounding box center [383, 182] width 767 height 364
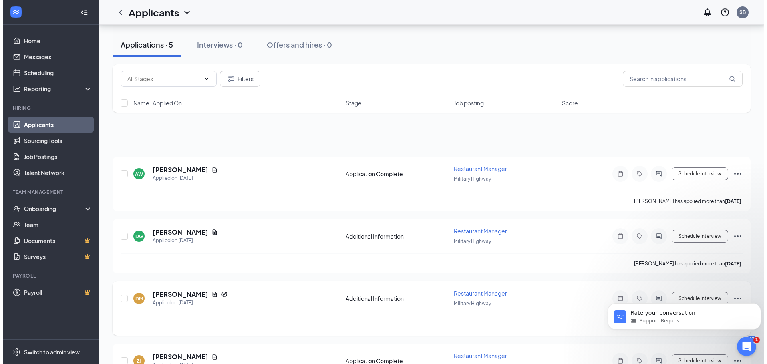
scroll to position [158, 0]
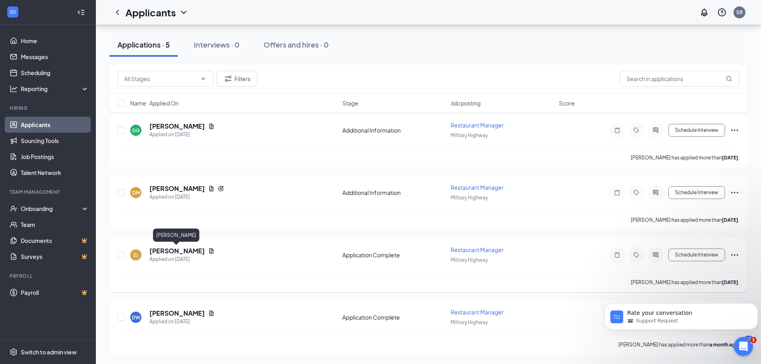
click at [180, 252] on h5 "[PERSON_NAME]" at bounding box center [177, 251] width 56 height 9
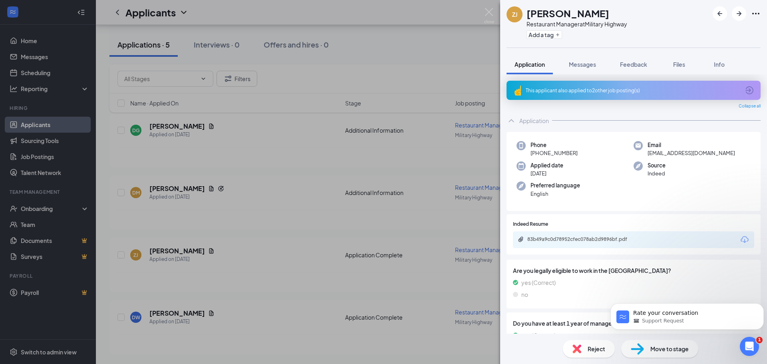
click at [741, 239] on icon "Download" at bounding box center [745, 240] width 10 height 10
click at [353, 42] on div "ZJ [PERSON_NAME] Restaurant Manager at Military Highway Add a tag Application M…" at bounding box center [383, 182] width 767 height 364
